Goal: Task Accomplishment & Management: Manage account settings

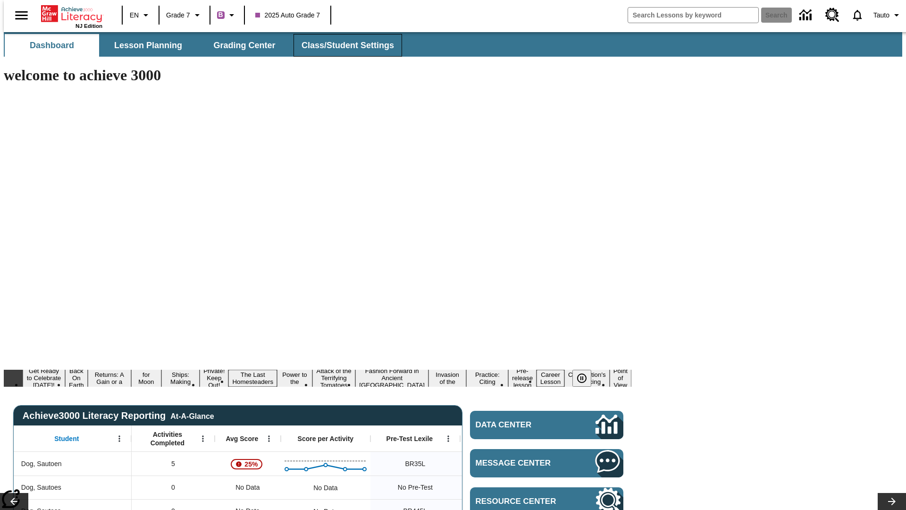
click at [343, 45] on span "Class/Student Settings" at bounding box center [347, 45] width 92 height 11
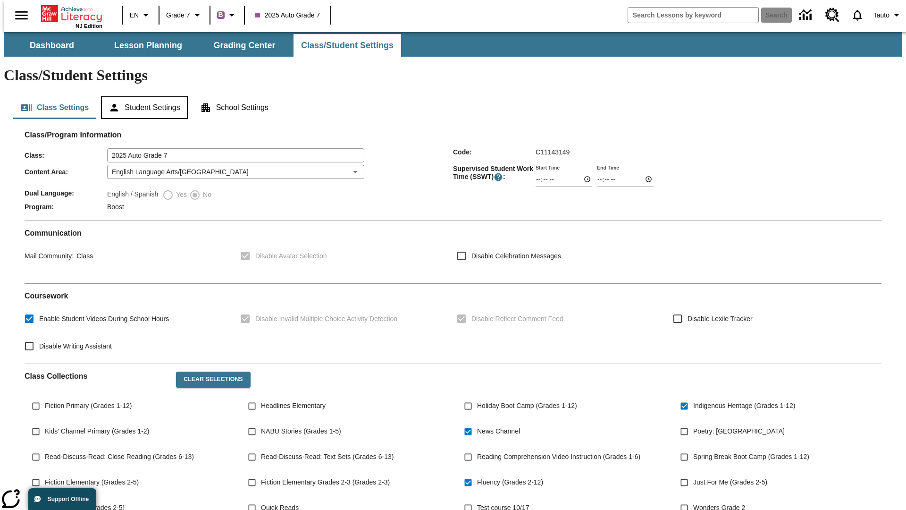
click at [142, 96] on button "Student Settings" at bounding box center [144, 107] width 86 height 23
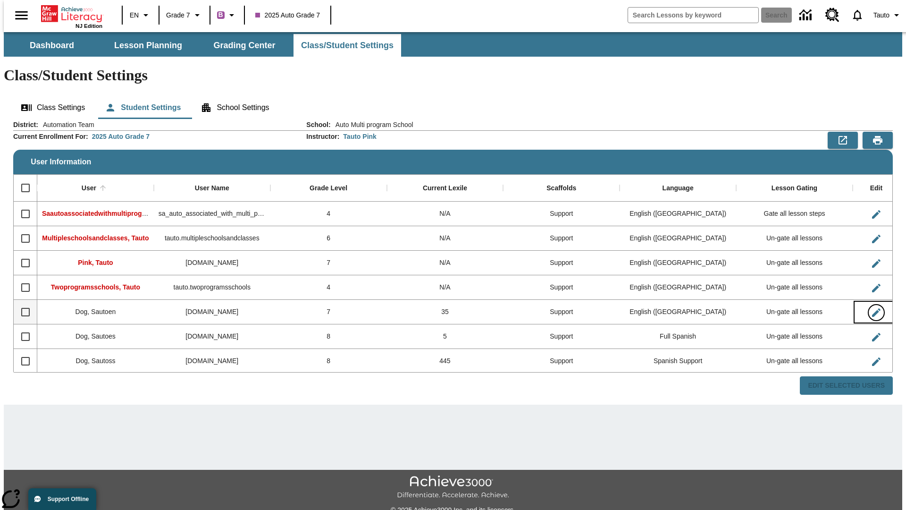
click at [872, 308] on icon "Edit User" at bounding box center [876, 312] width 8 height 8
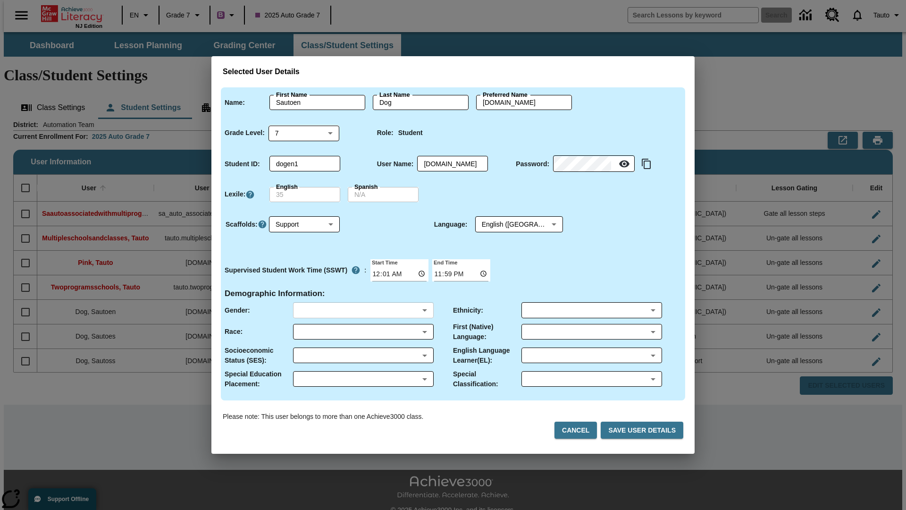
click at [363, 310] on body "Skip to main content NJ Edition EN Grade 7 B 2025 Auto Grade 7 Search 0 Tauto D…" at bounding box center [453, 281] width 898 height 498
click at [363, 331] on body "Skip to main content NJ Edition EN Grade 7 B 2025 Auto Grade 7 Search 0 Tauto D…" at bounding box center [453, 281] width 898 height 498
click at [363, 355] on body "Skip to main content NJ Edition EN Grade 7 B 2025 Auto Grade 7 Search 0 Tauto D…" at bounding box center [453, 281] width 898 height 498
click at [363, 378] on body "Skip to main content NJ Edition EN Grade 7 B 2025 Auto Grade 7 Search 0 Tauto D…" at bounding box center [453, 281] width 898 height 498
click at [591, 310] on body "Skip to main content NJ Edition EN Grade 7 B 2025 Auto Grade 7 Search 0 Tauto D…" at bounding box center [453, 281] width 898 height 498
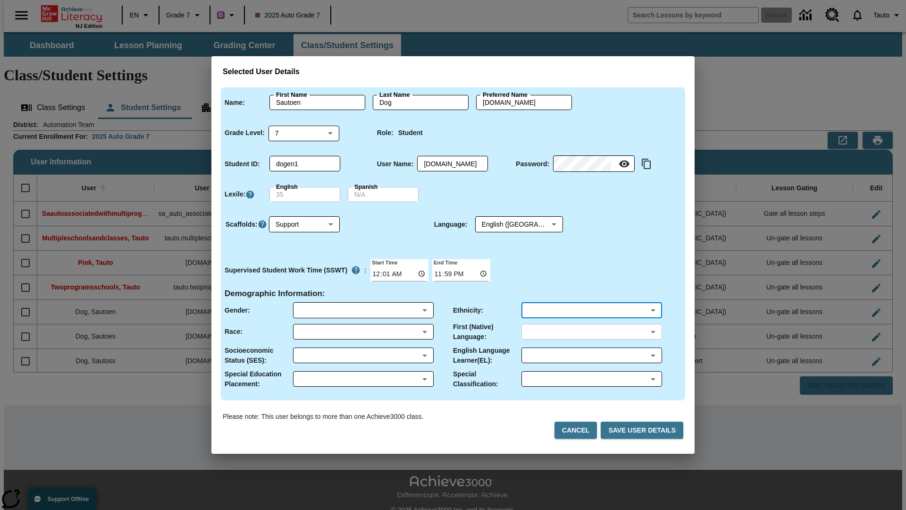
click at [591, 331] on body "Skip to main content NJ Edition EN Grade 7 B 2025 Auto Grade 7 Search 0 Tauto D…" at bounding box center [453, 281] width 898 height 498
click at [591, 355] on body "Skip to main content NJ Edition EN Grade 7 B 2025 Auto Grade 7 Search 0 Tauto D…" at bounding box center [453, 281] width 898 height 498
click at [591, 378] on body "Skip to main content NJ Edition EN Grade 7 B 2025 Auto Grade 7 Search 0 Tauto D…" at bounding box center [453, 281] width 898 height 498
